Goal: Check status: Check status

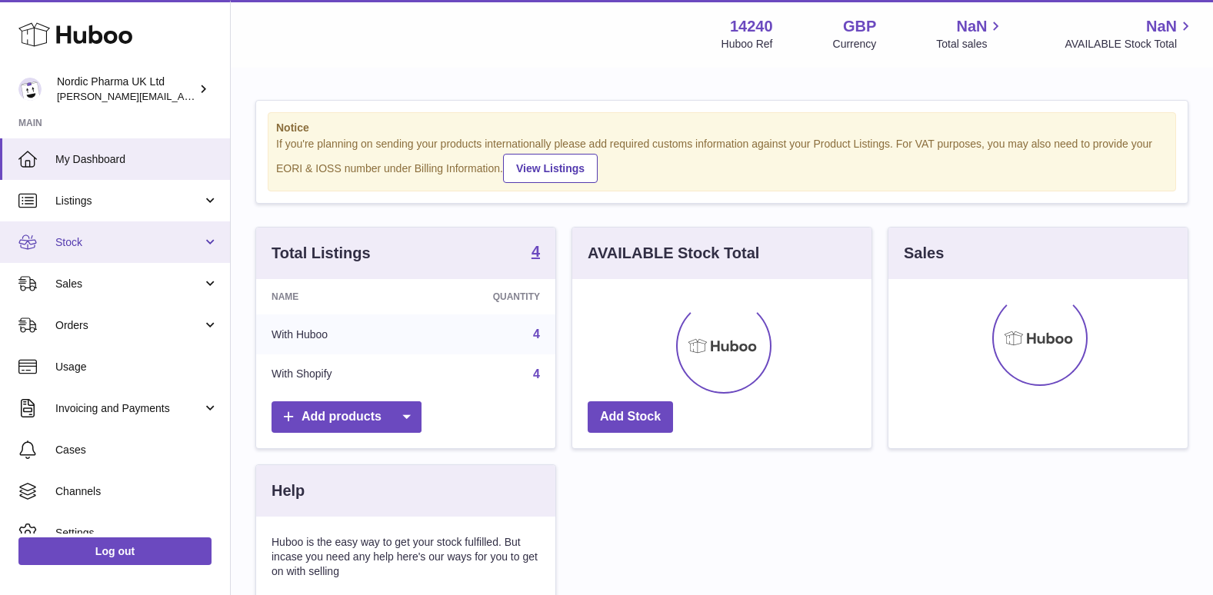
click at [108, 248] on span "Stock" at bounding box center [128, 242] width 147 height 15
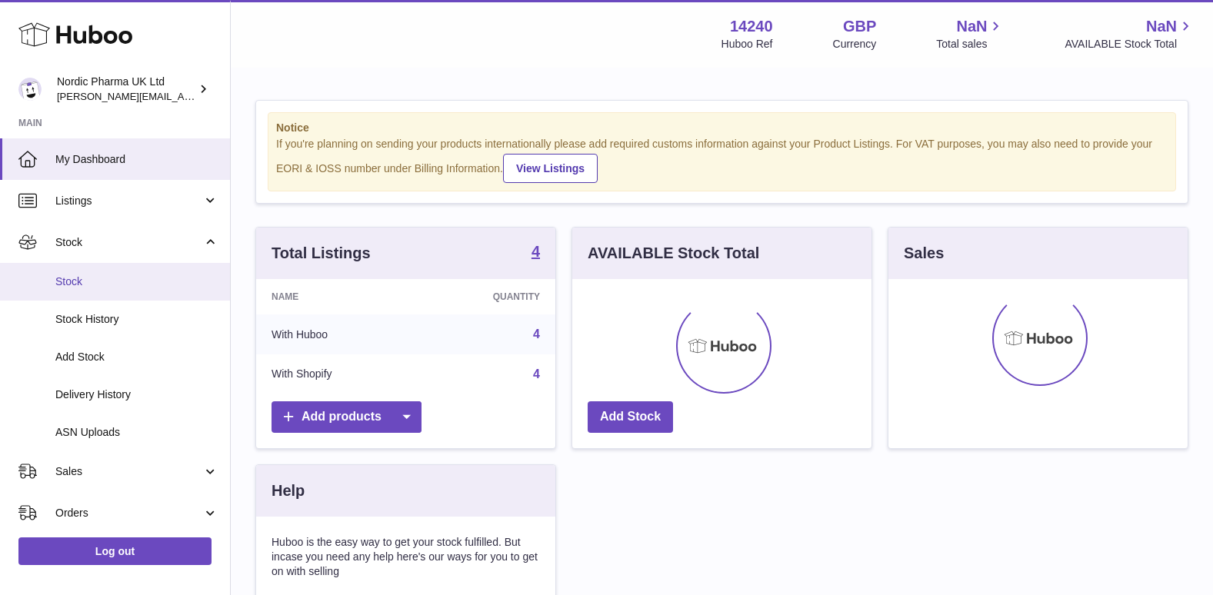
click at [91, 287] on span "Stock" at bounding box center [136, 282] width 163 height 15
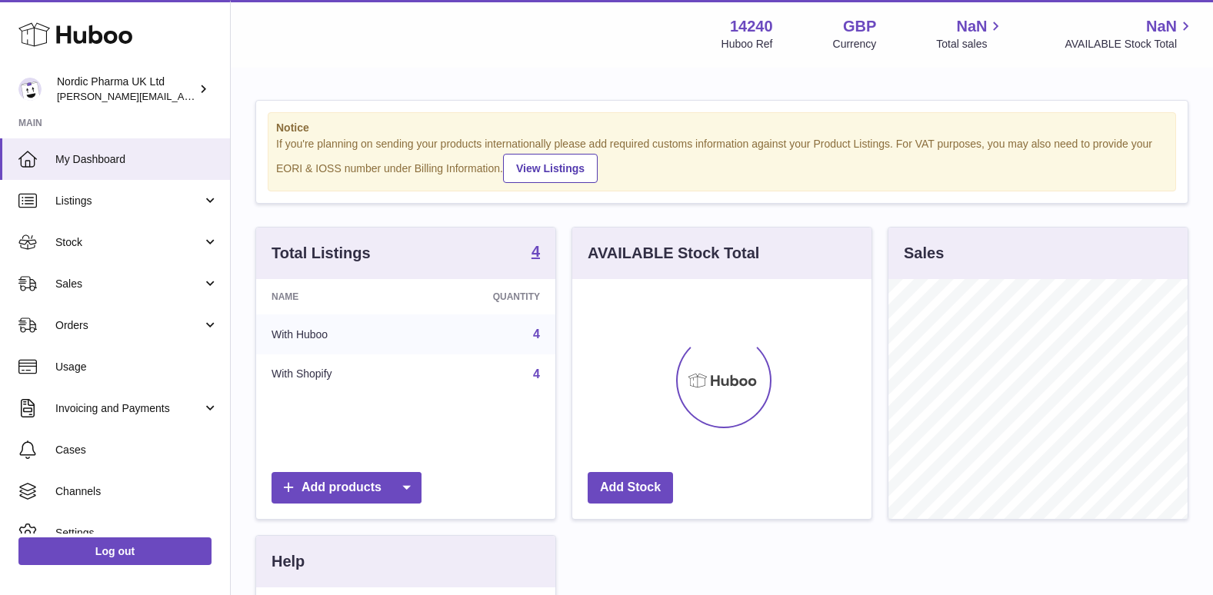
scroll to position [240, 299]
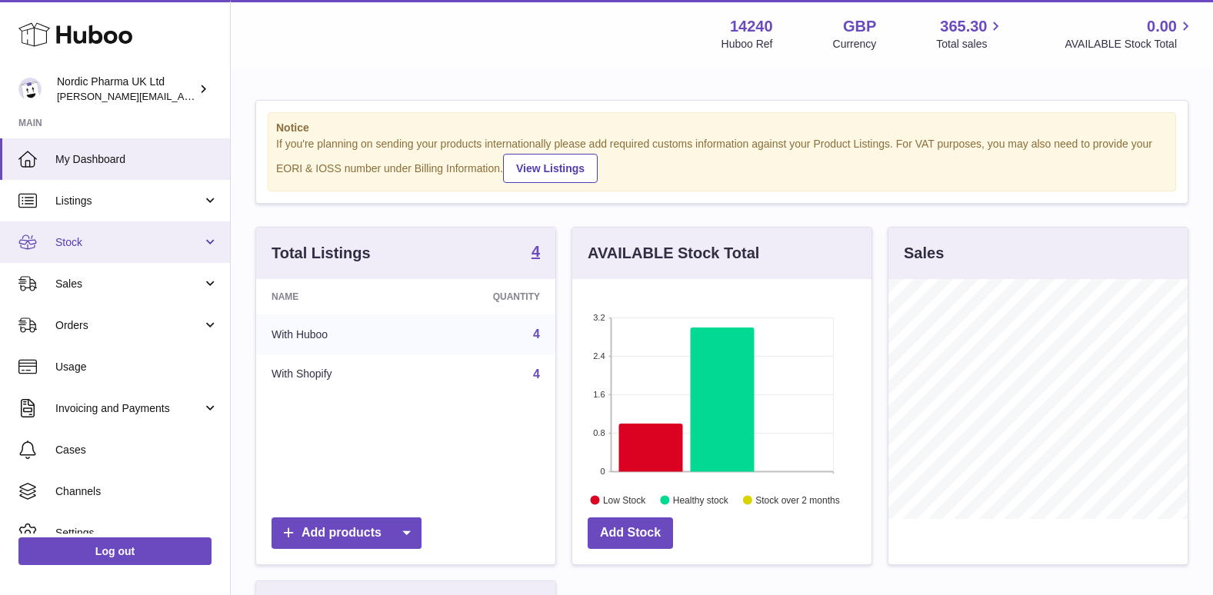
click at [77, 234] on link "Stock" at bounding box center [115, 242] width 230 height 42
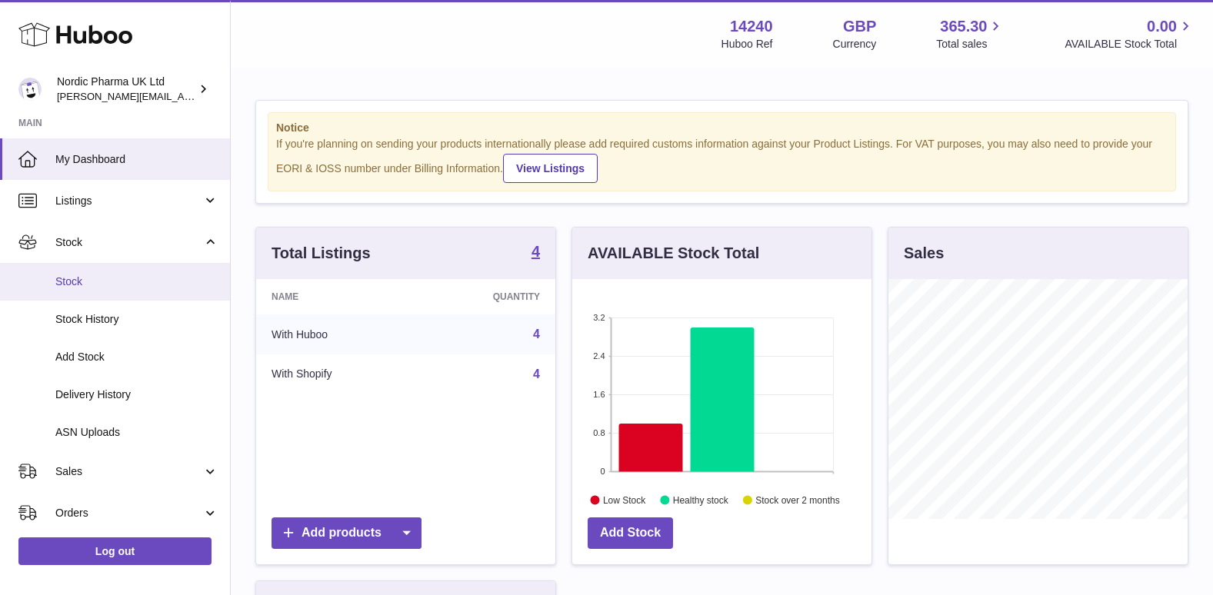
click at [85, 289] on link "Stock" at bounding box center [115, 282] width 230 height 38
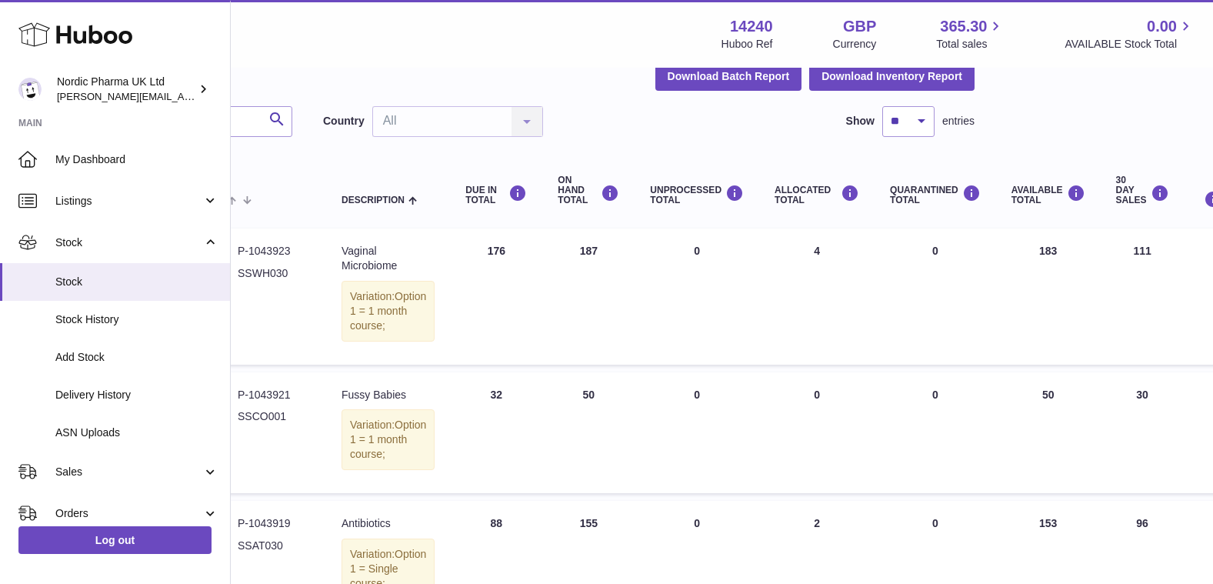
scroll to position [77, 214]
click at [128, 395] on span "Delivery History" at bounding box center [136, 395] width 163 height 15
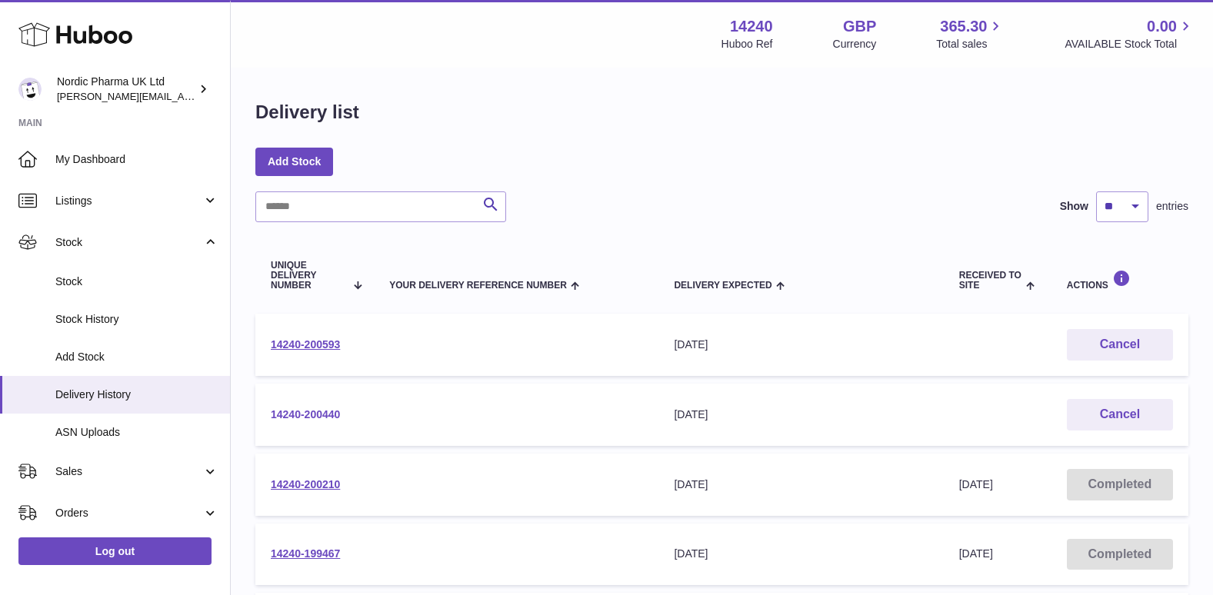
click at [334, 411] on link "14240-200440" at bounding box center [305, 414] width 69 height 12
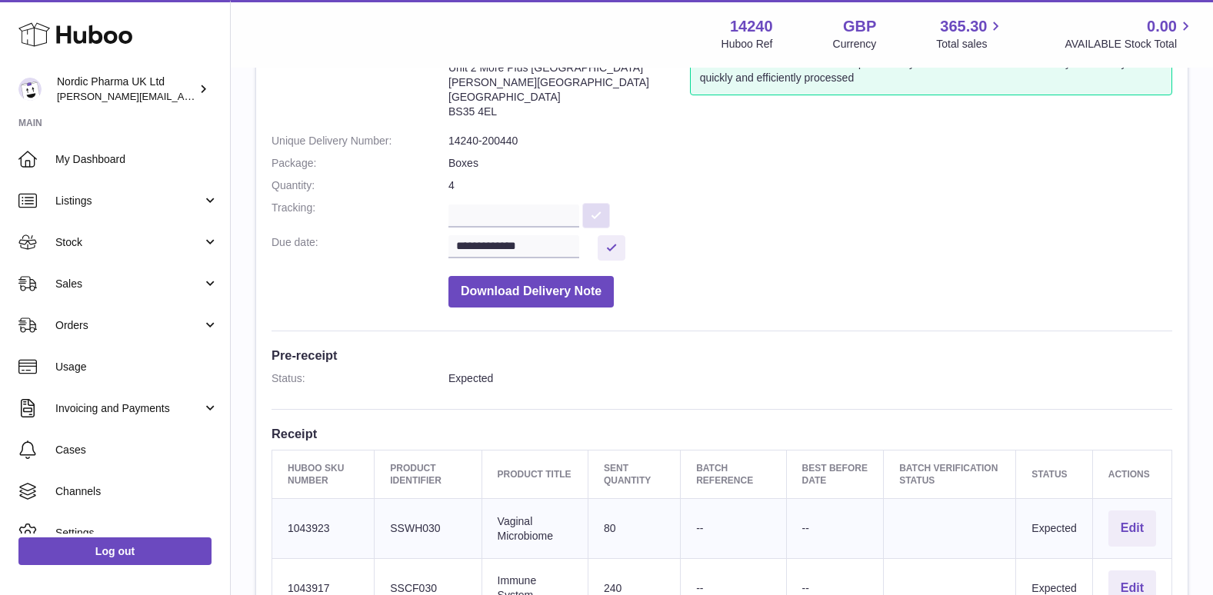
scroll to position [77, 0]
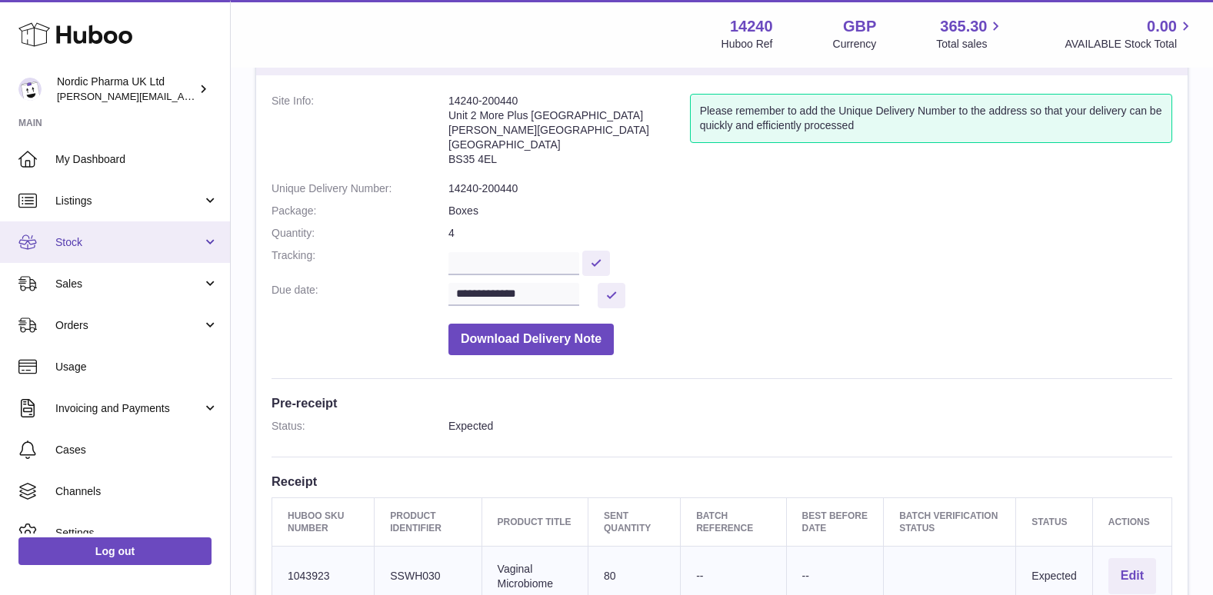
click at [94, 246] on span "Stock" at bounding box center [128, 242] width 147 height 15
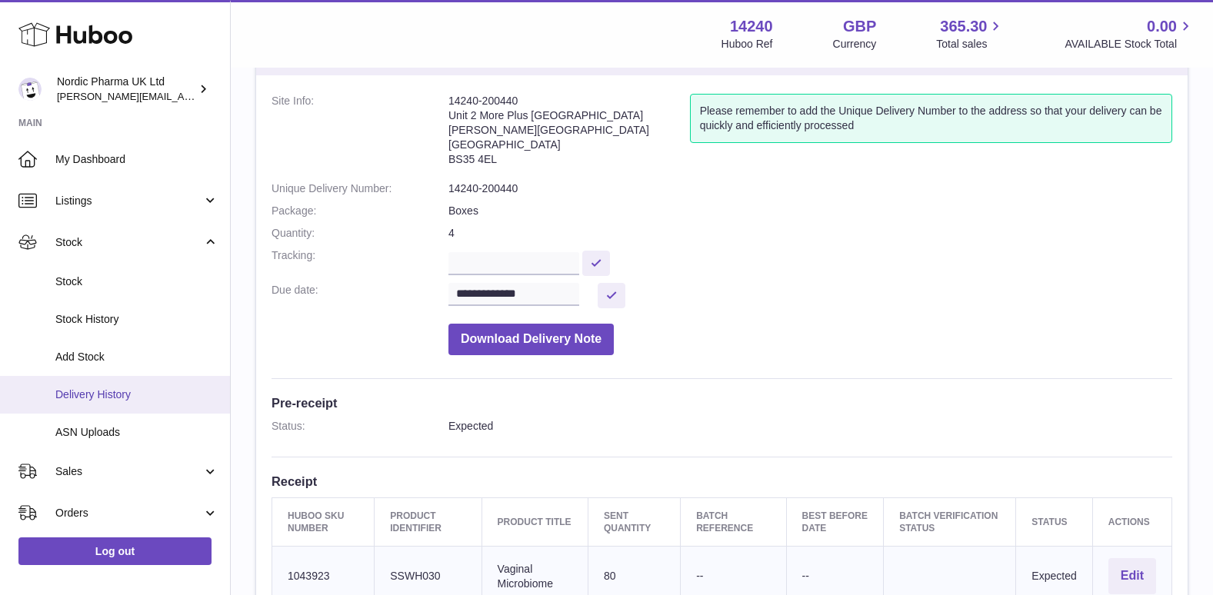
click at [108, 391] on span "Delivery History" at bounding box center [136, 395] width 163 height 15
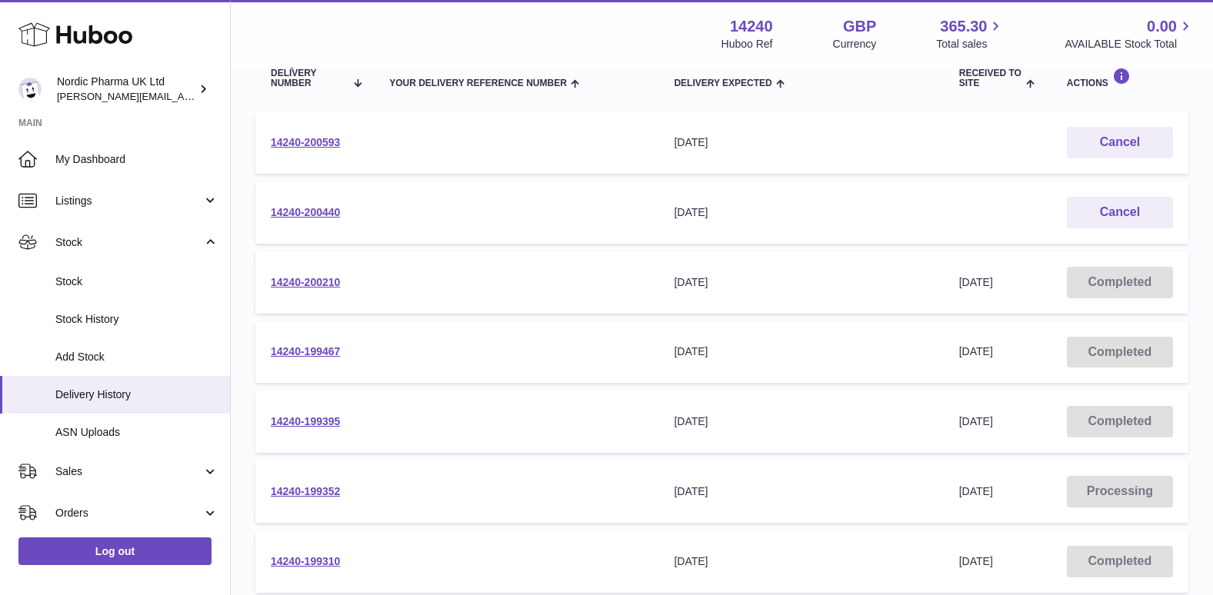
scroll to position [231, 0]
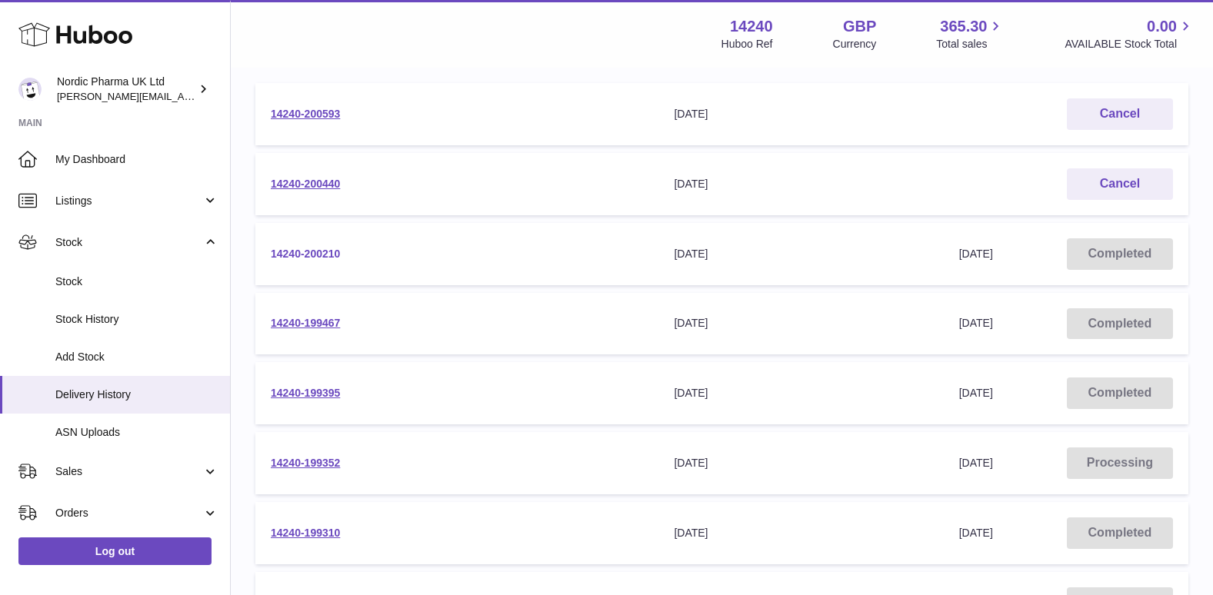
click at [314, 252] on link "14240-200210" at bounding box center [305, 254] width 69 height 12
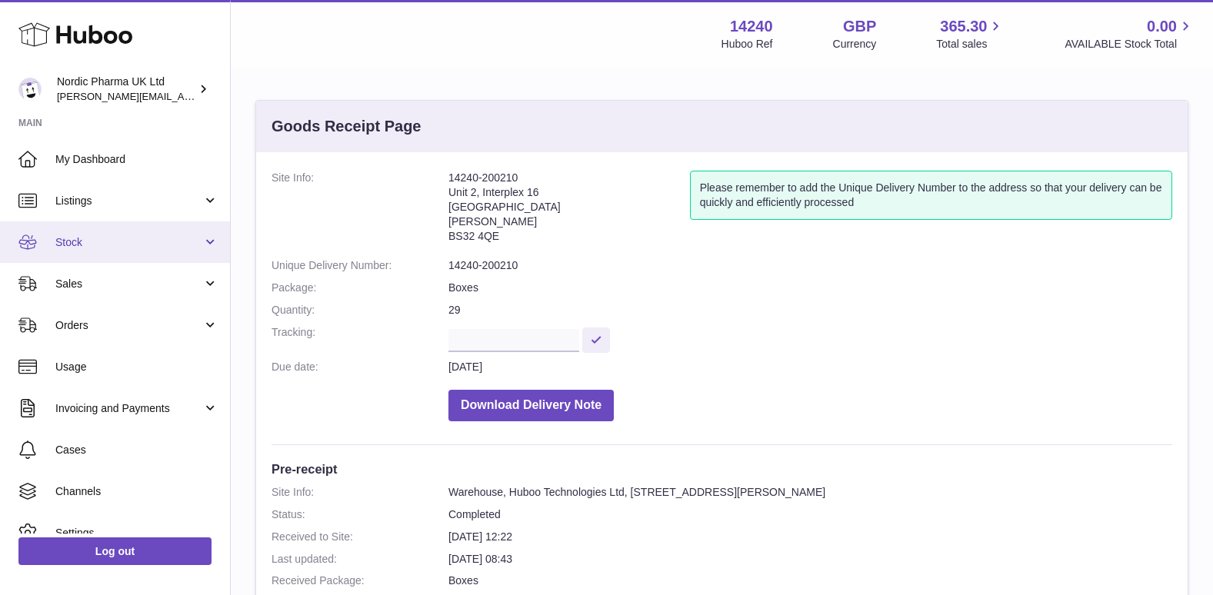
click at [120, 241] on span "Stock" at bounding box center [128, 242] width 147 height 15
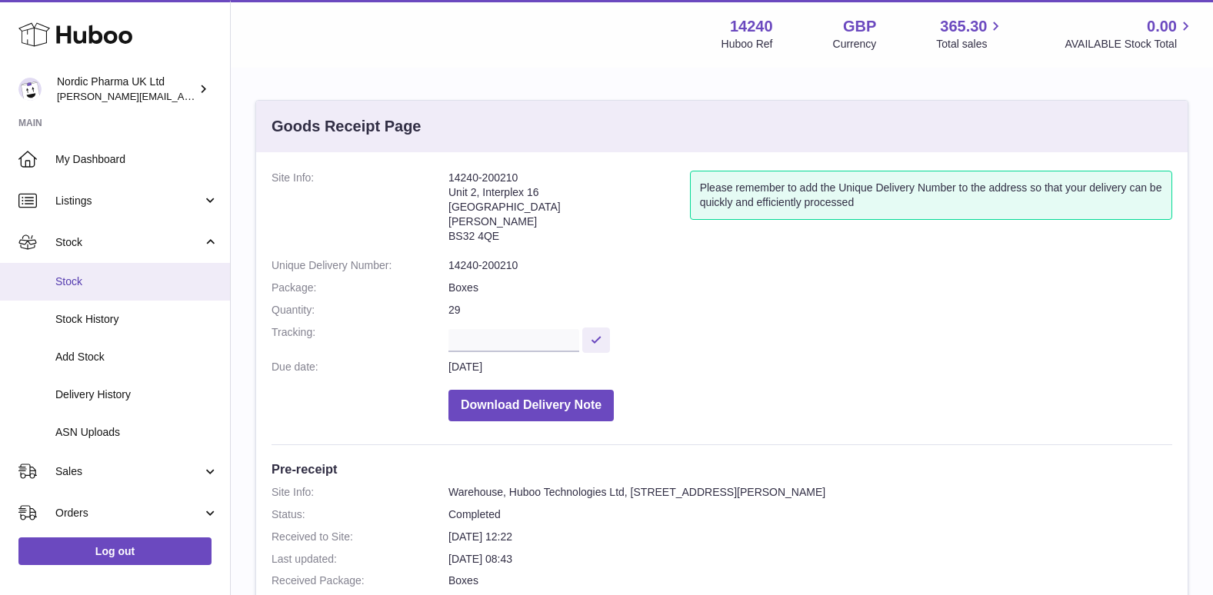
click at [89, 275] on span "Stock" at bounding box center [136, 282] width 163 height 15
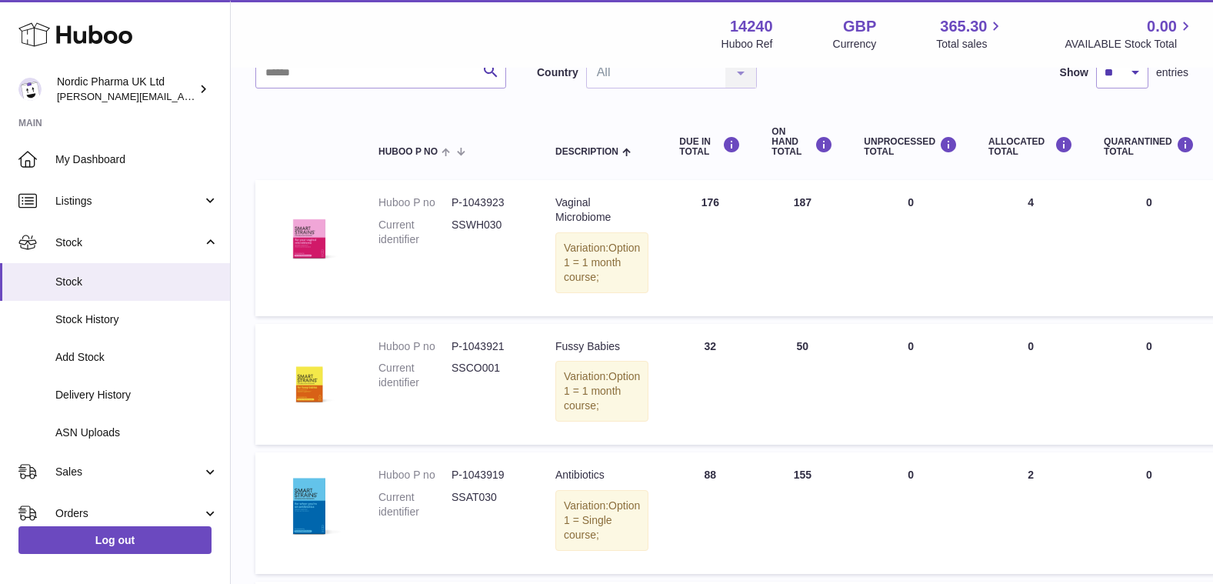
scroll to position [231, 0]
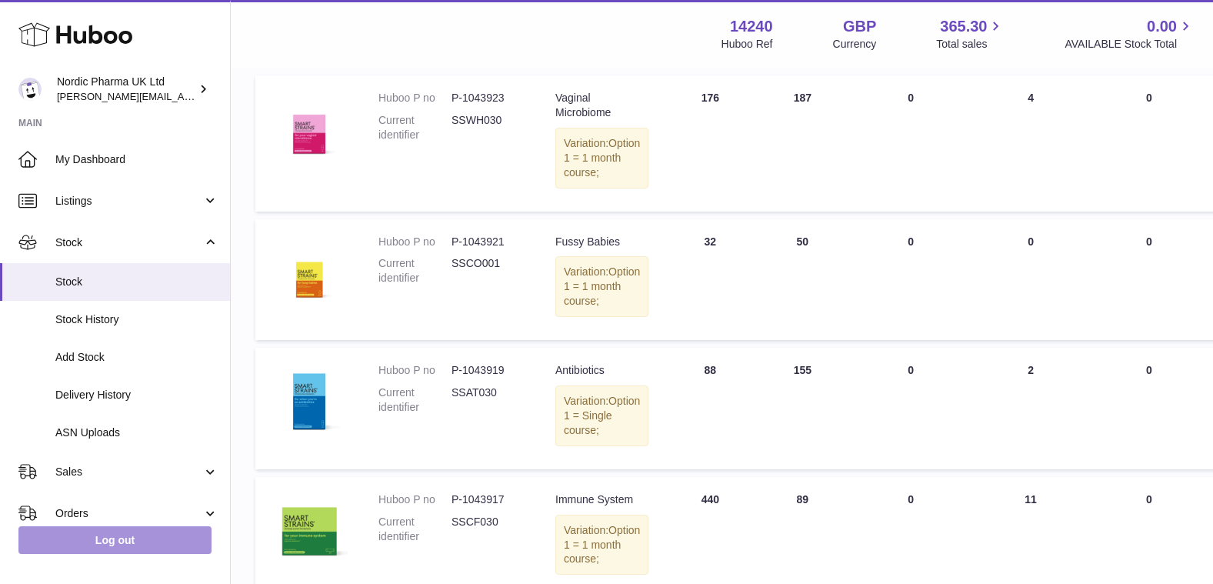
click at [135, 543] on link "Log out" at bounding box center [114, 540] width 193 height 28
